Goal: Contribute content: Add original content to the website for others to see

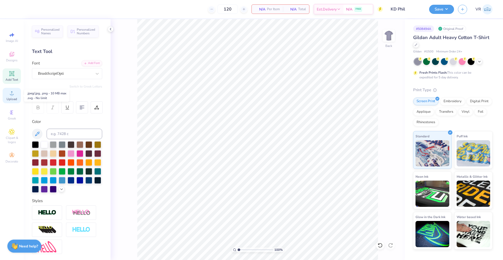
click at [15, 94] on icon at bounding box center [12, 93] width 6 height 6
click at [12, 92] on icon at bounding box center [12, 93] width 4 height 4
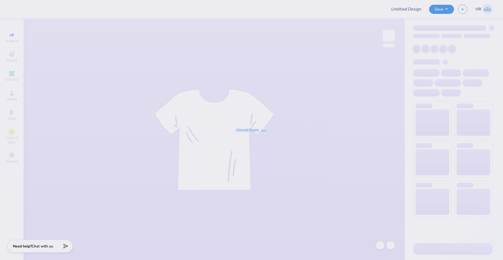
type input "KD Phil"
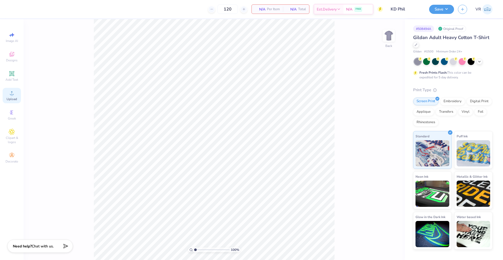
click at [18, 98] on div "Upload" at bounding box center [12, 95] width 18 height 15
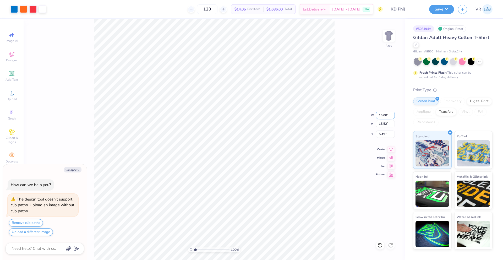
click at [381, 115] on input "15.00" at bounding box center [385, 115] width 19 height 7
type input "12"
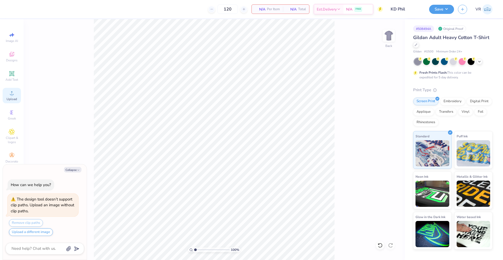
click at [15, 91] on div "Upload" at bounding box center [12, 95] width 18 height 15
click at [17, 96] on div "Upload" at bounding box center [12, 95] width 18 height 15
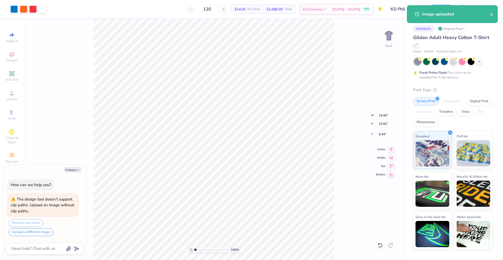
type textarea "x"
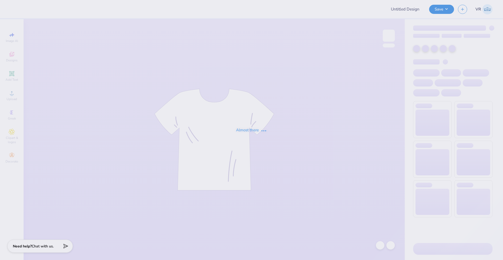
type input "KD Phil"
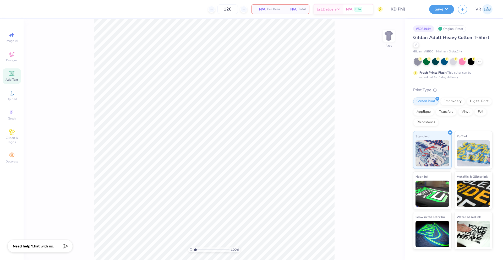
click at [9, 76] on icon at bounding box center [12, 74] width 6 height 6
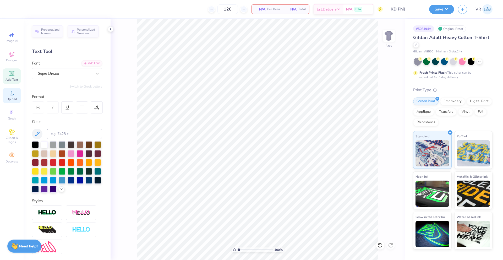
click at [17, 97] on span "Upload" at bounding box center [12, 99] width 10 height 4
click at [15, 97] on span "Upload" at bounding box center [12, 99] width 10 height 4
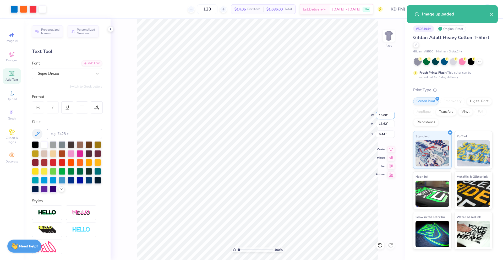
click at [382, 118] on input "15.00" at bounding box center [385, 115] width 19 height 7
click at [381, 115] on input "15.00" at bounding box center [385, 115] width 19 height 7
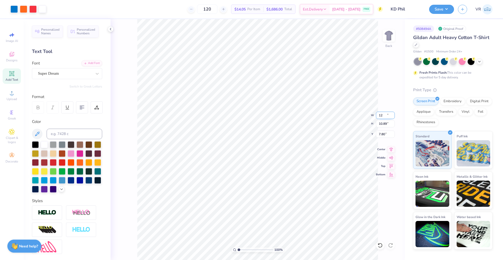
type input "12.00"
type input "10.89"
click at [384, 133] on input "7.80" at bounding box center [385, 134] width 19 height 7
type input "3.00"
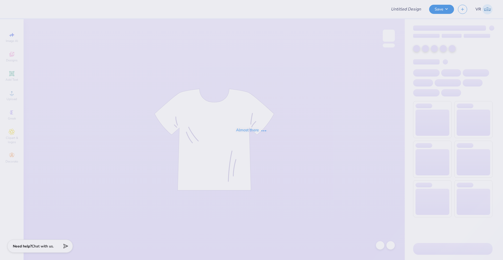
type input "Class 2028 tee"
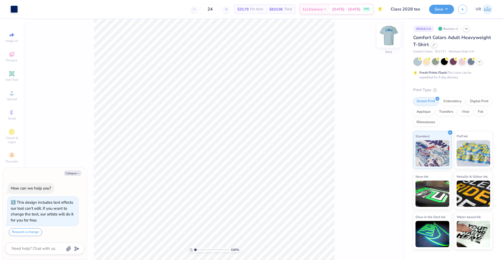
click at [392, 36] on img at bounding box center [389, 35] width 21 height 21
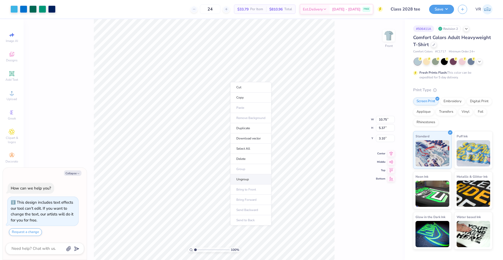
click at [239, 178] on li "Ungroup" at bounding box center [250, 179] width 41 height 10
type textarea "x"
drag, startPoint x: 197, startPoint y: 249, endPoint x: 201, endPoint y: 249, distance: 4.7
type input "2.7"
click at [201, 249] on input "range" at bounding box center [211, 249] width 35 height 5
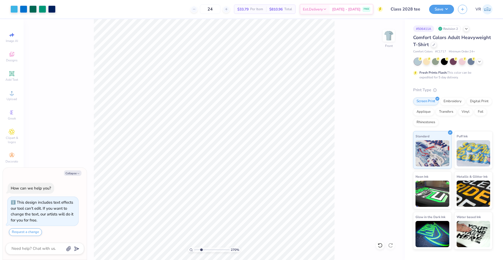
type textarea "x"
type input "2.7"
type textarea "x"
type input "2.7"
type textarea "x"
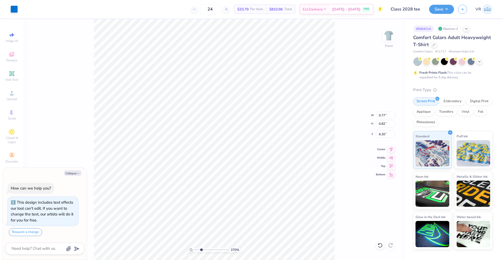
type input "2.7"
type textarea "x"
type input "2.7"
type input "0.78"
type input "2.06"
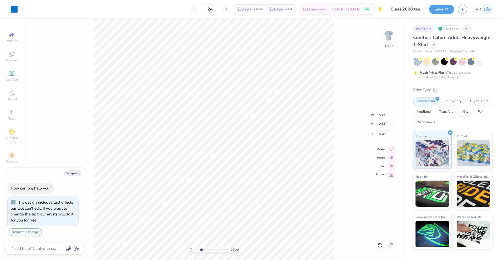
type input "4.96"
type textarea "x"
type input "2.7"
type textarea "x"
drag, startPoint x: 201, startPoint y: 249, endPoint x: 195, endPoint y: 248, distance: 6.3
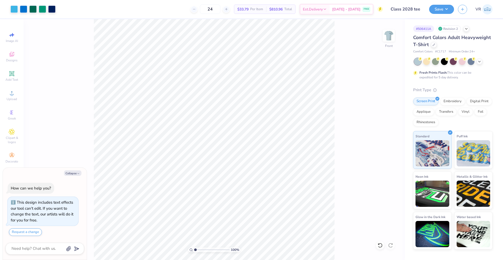
type input "1"
click at [195, 248] on input "range" at bounding box center [211, 249] width 35 height 5
type textarea "x"
